Goal: Task Accomplishment & Management: Complete application form

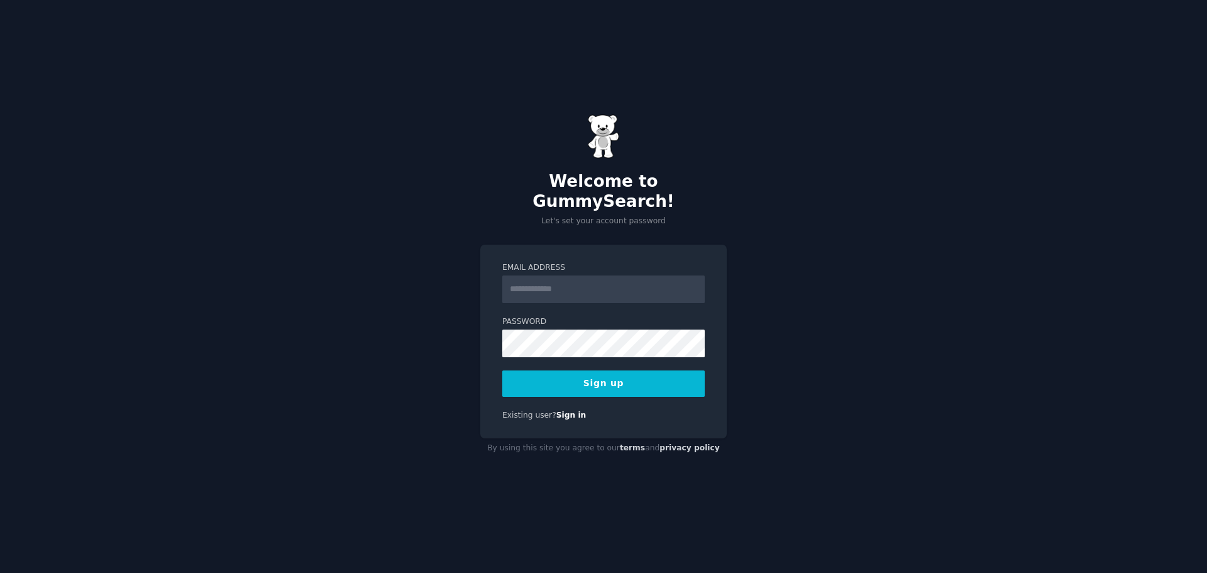
click at [511, 275] on input "Email Address" at bounding box center [603, 289] width 202 height 28
type input "**********"
click at [615, 370] on button "Sign up" at bounding box center [603, 383] width 202 height 26
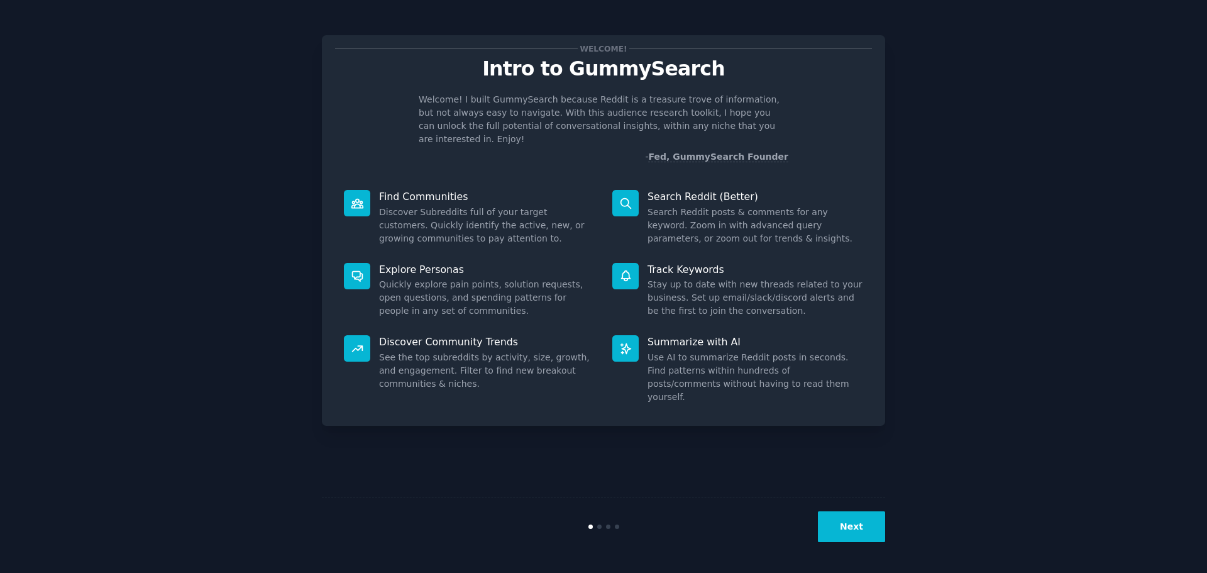
click at [841, 516] on button "Next" at bounding box center [851, 526] width 67 height 31
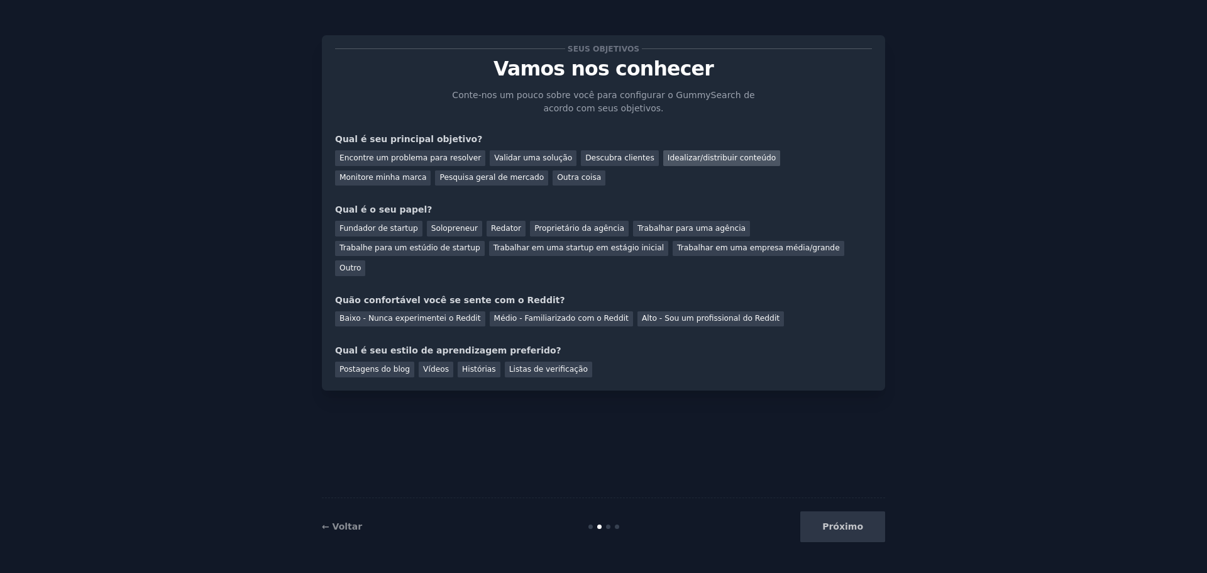
click at [678, 157] on font "Idealizar/distribuir conteúdo" at bounding box center [722, 157] width 108 height 9
click at [394, 154] on font "Encontre um problema para resolver" at bounding box center [410, 157] width 141 height 9
click at [668, 153] on font "Idealizar/distribuir conteúdo" at bounding box center [722, 157] width 108 height 9
click at [491, 228] on font "Redator" at bounding box center [506, 228] width 30 height 9
click at [512, 314] on font "Médio - Familiarizado com o Reddit" at bounding box center [561, 318] width 135 height 9
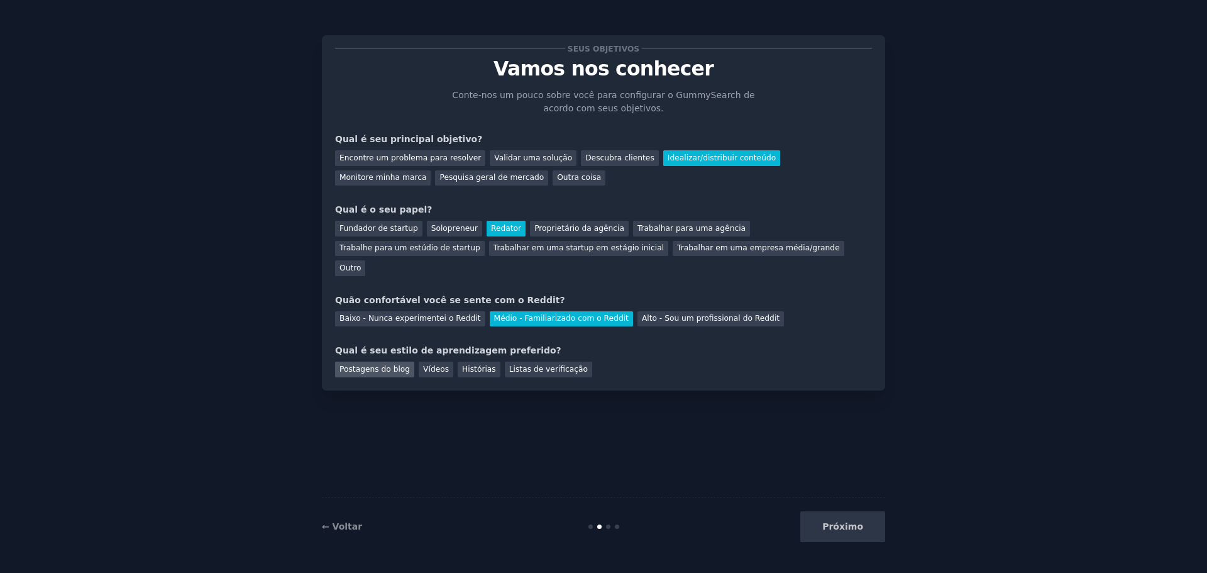
click at [396, 365] on font "Postagens do blog" at bounding box center [375, 369] width 70 height 9
click at [429, 357] on div "Postagens do blog Vídeos Histórias Listas de verificação" at bounding box center [603, 367] width 537 height 20
click at [440, 362] on div "Vídeos" at bounding box center [436, 370] width 35 height 16
click at [855, 511] on div "← Voltar Próximo" at bounding box center [603, 526] width 563 height 58
click at [841, 523] on font "Próximo" at bounding box center [842, 526] width 41 height 10
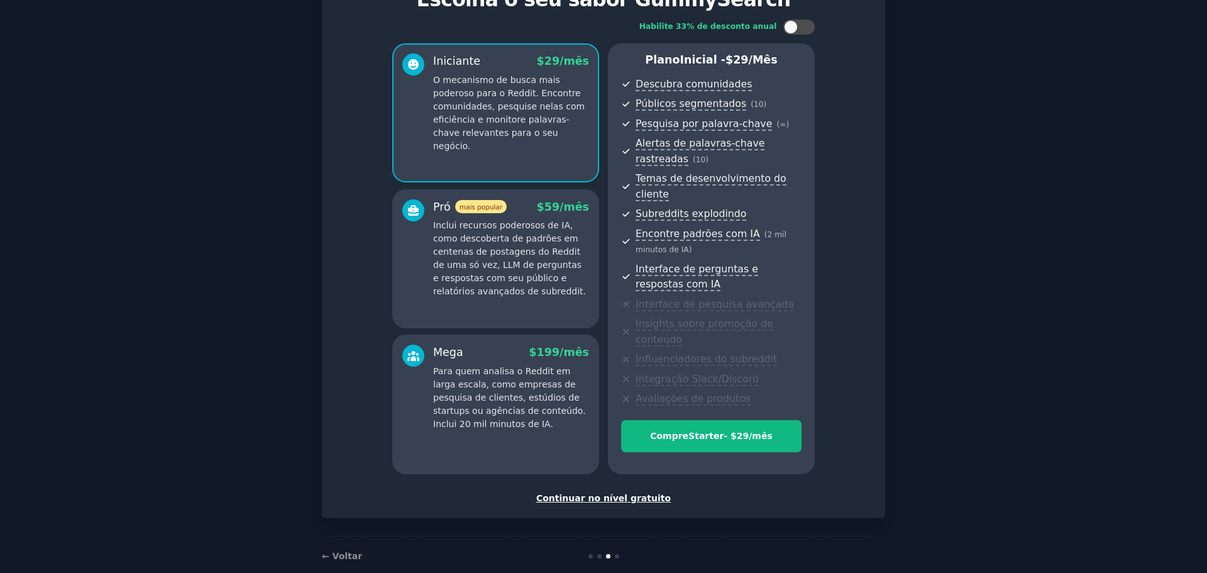
scroll to position [74, 0]
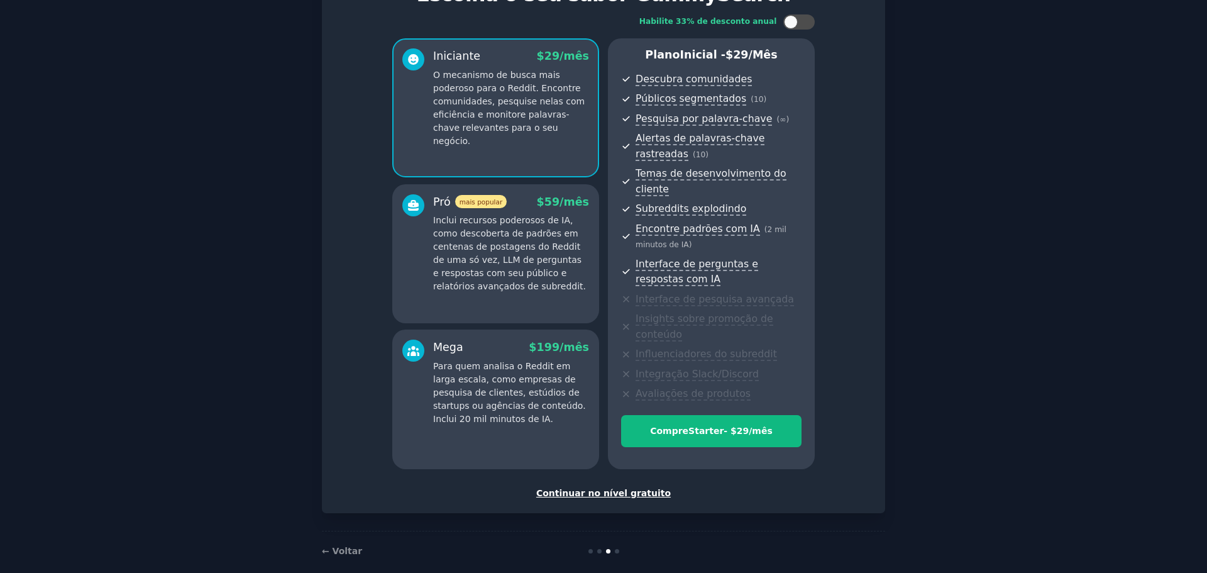
click at [650, 488] on font "Continuar no nível gratuito" at bounding box center [603, 493] width 135 height 10
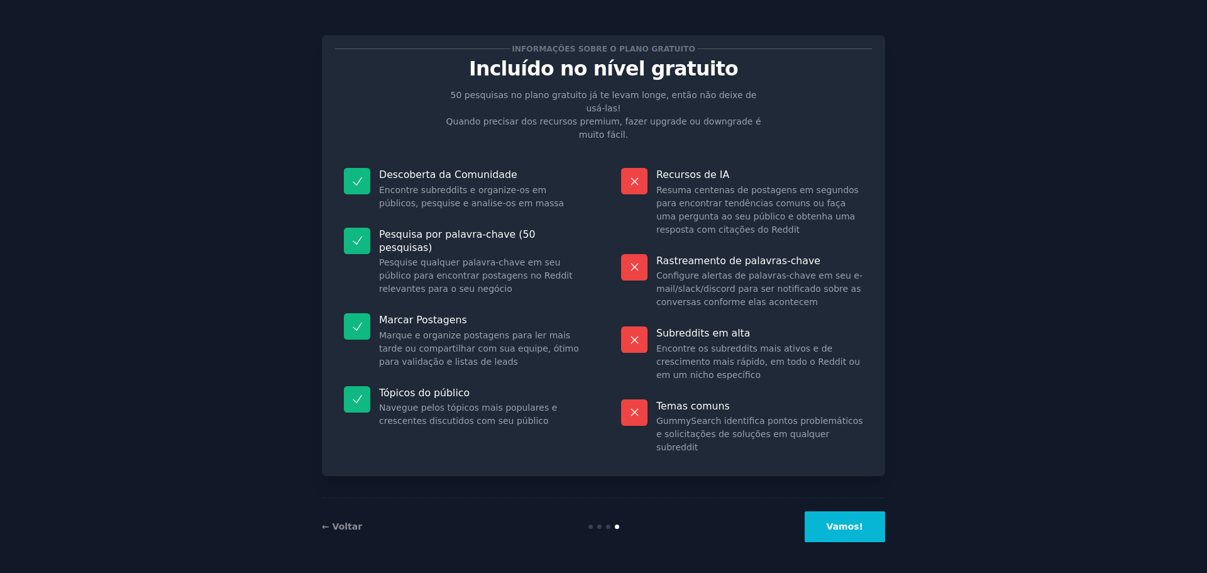
click at [342, 512] on div "← Voltar Vamos!" at bounding box center [603, 526] width 563 height 58
click at [343, 517] on div "← Voltar Vamos!" at bounding box center [603, 526] width 563 height 58
click at [341, 528] on font "← Voltar" at bounding box center [342, 526] width 40 height 10
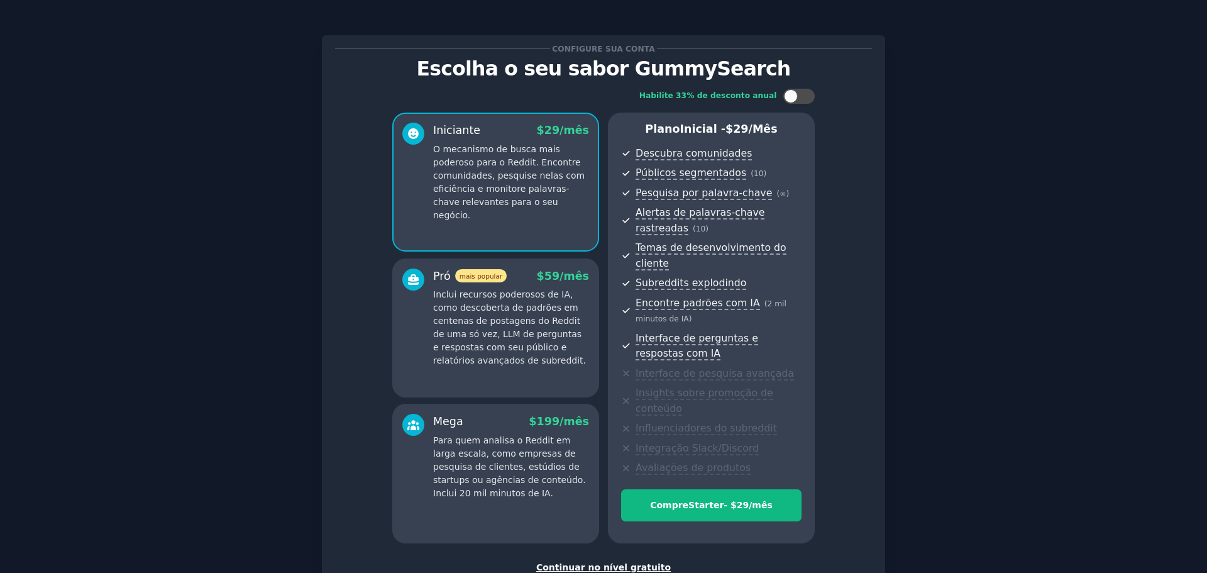
click at [645, 562] on font "Continuar no nível gratuito" at bounding box center [603, 567] width 135 height 10
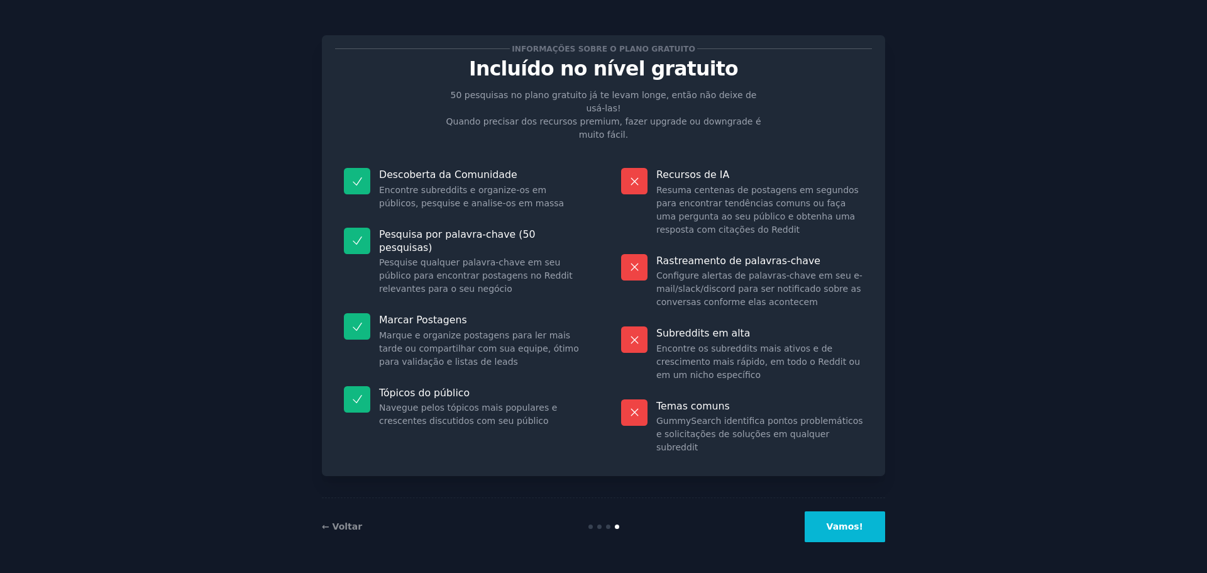
click at [832, 532] on button "Vamos!" at bounding box center [845, 526] width 80 height 31
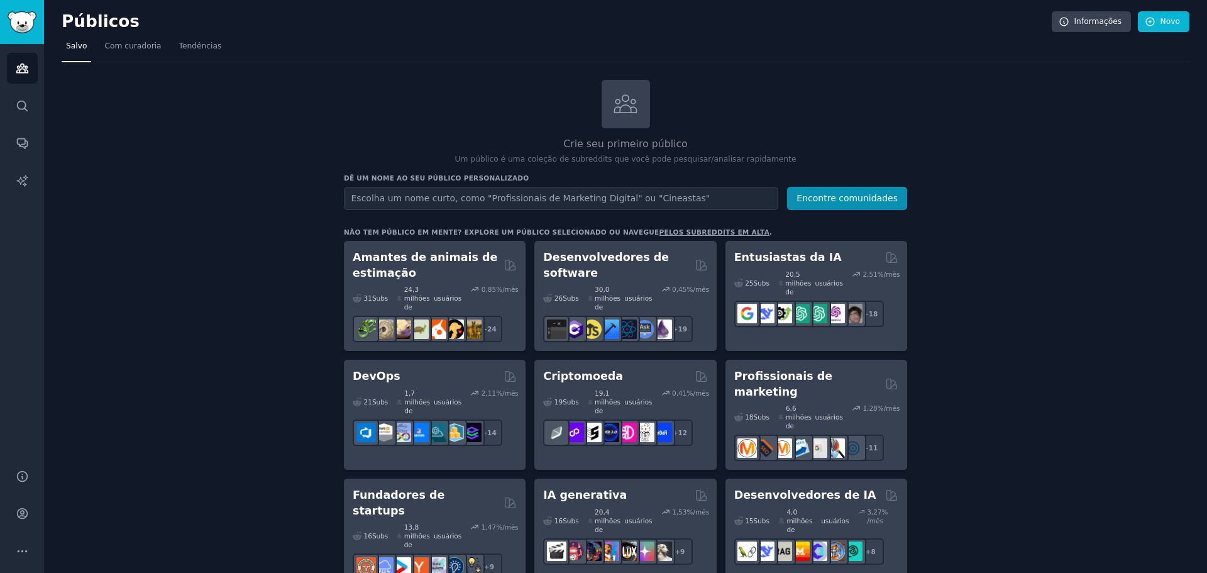
click at [596, 201] on input "text" at bounding box center [561, 198] width 434 height 23
type input "e"
type input "mentoria"
click at [787, 187] on button "Encontre comunidades" at bounding box center [847, 198] width 120 height 23
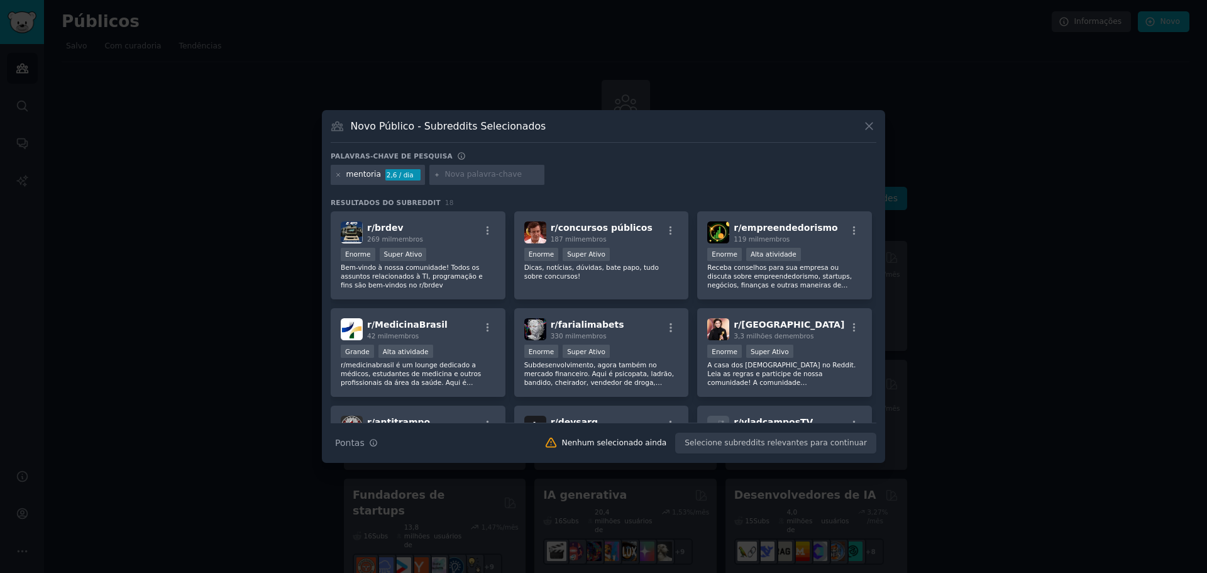
click at [855, 119] on div "Novo Público - Subreddits Selecionados" at bounding box center [604, 131] width 546 height 24
click at [867, 123] on icon at bounding box center [869, 125] width 13 height 13
